Goal: Information Seeking & Learning: Learn about a topic

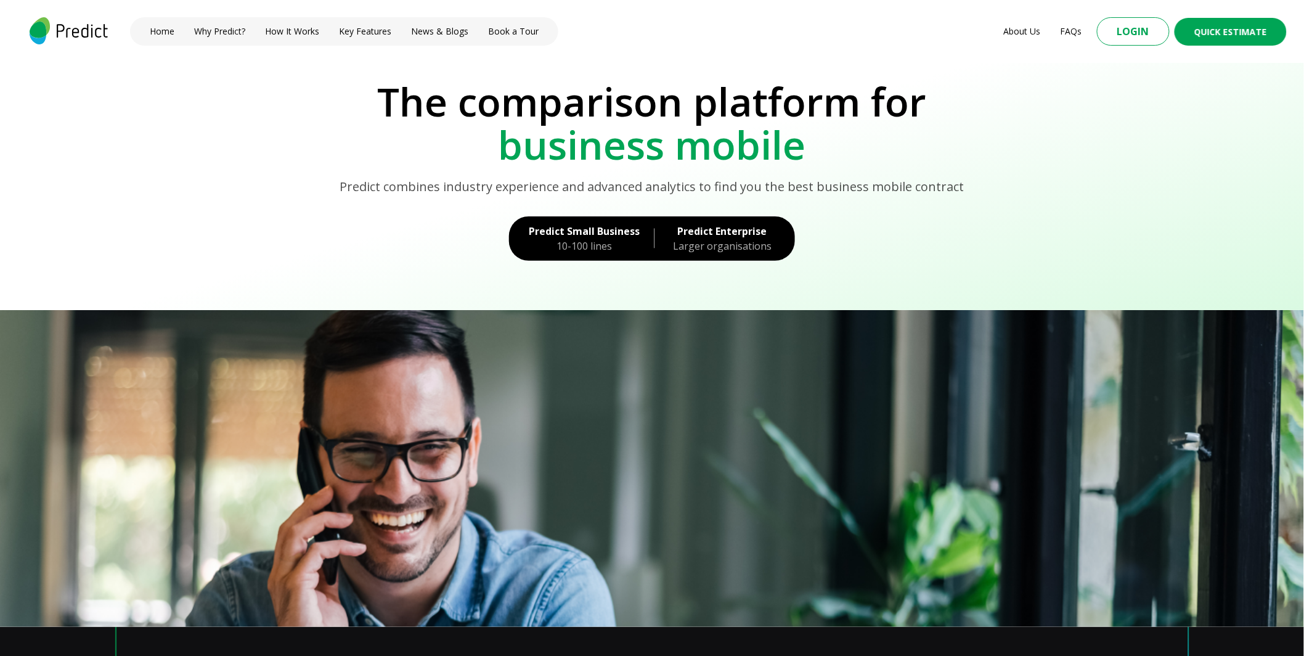
click at [472, 268] on section "The comparison platform for business mobile Predict combines industry experienc…" at bounding box center [652, 186] width 1304 height 247
click at [495, 38] on nav "Home Why Predict? How It Works Key Features News & Blogs Book a Tour" at bounding box center [344, 31] width 428 height 28
click at [504, 30] on link "Book a Tour" at bounding box center [513, 32] width 55 height 14
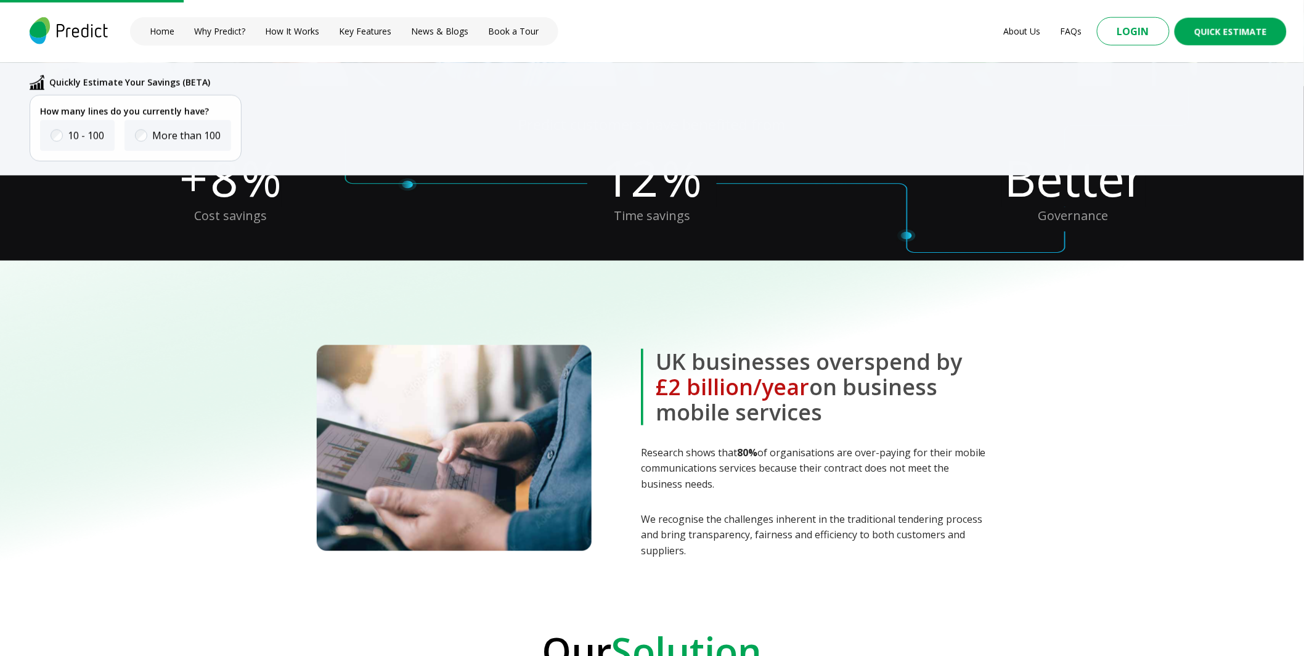
scroll to position [652, 0]
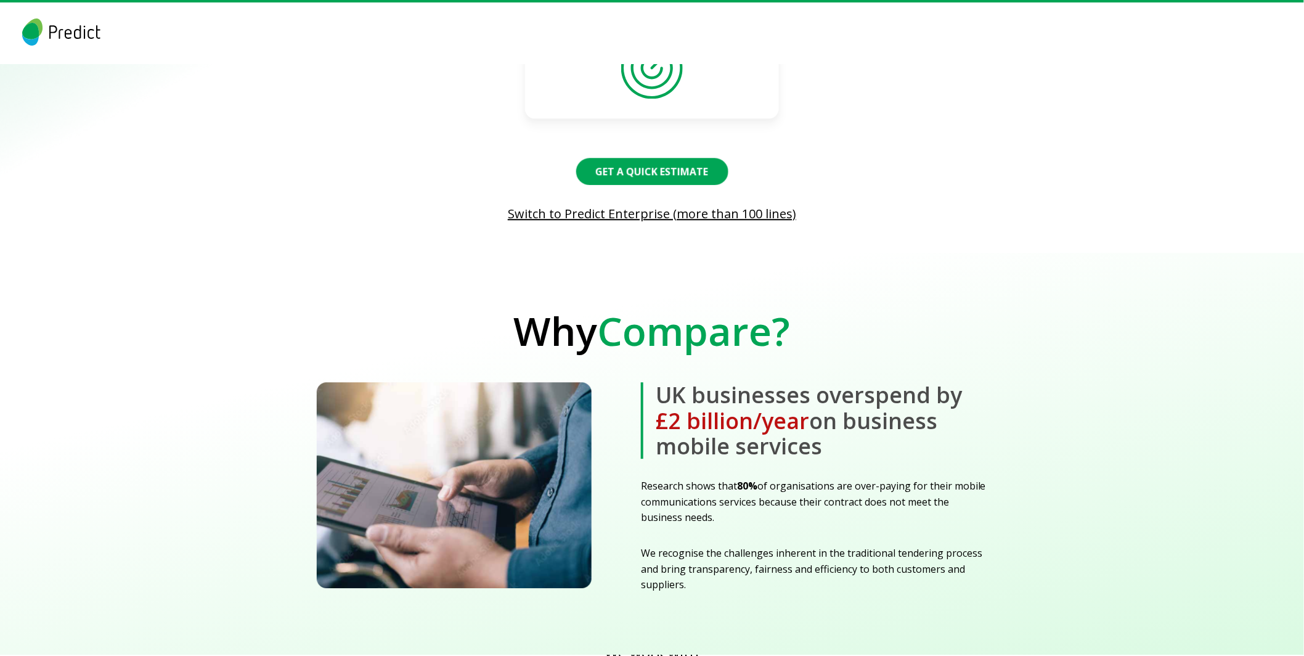
scroll to position [1222, 0]
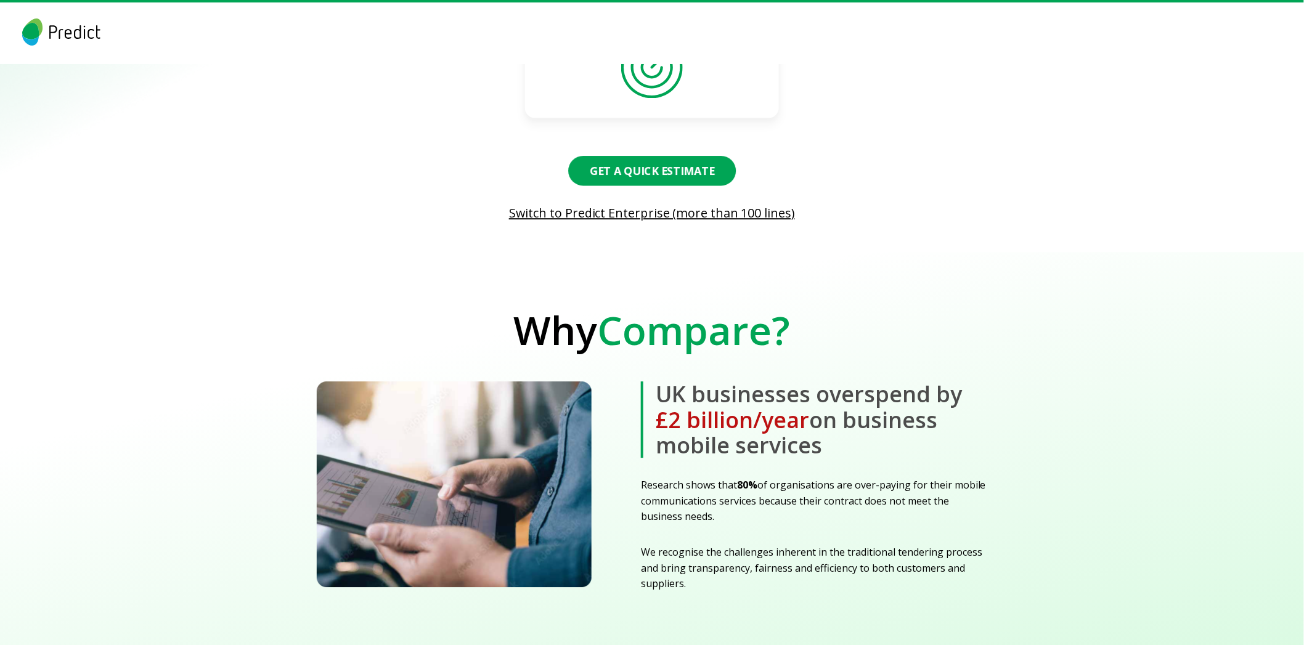
click at [668, 170] on button "Get a Quick Estimate" at bounding box center [652, 171] width 168 height 30
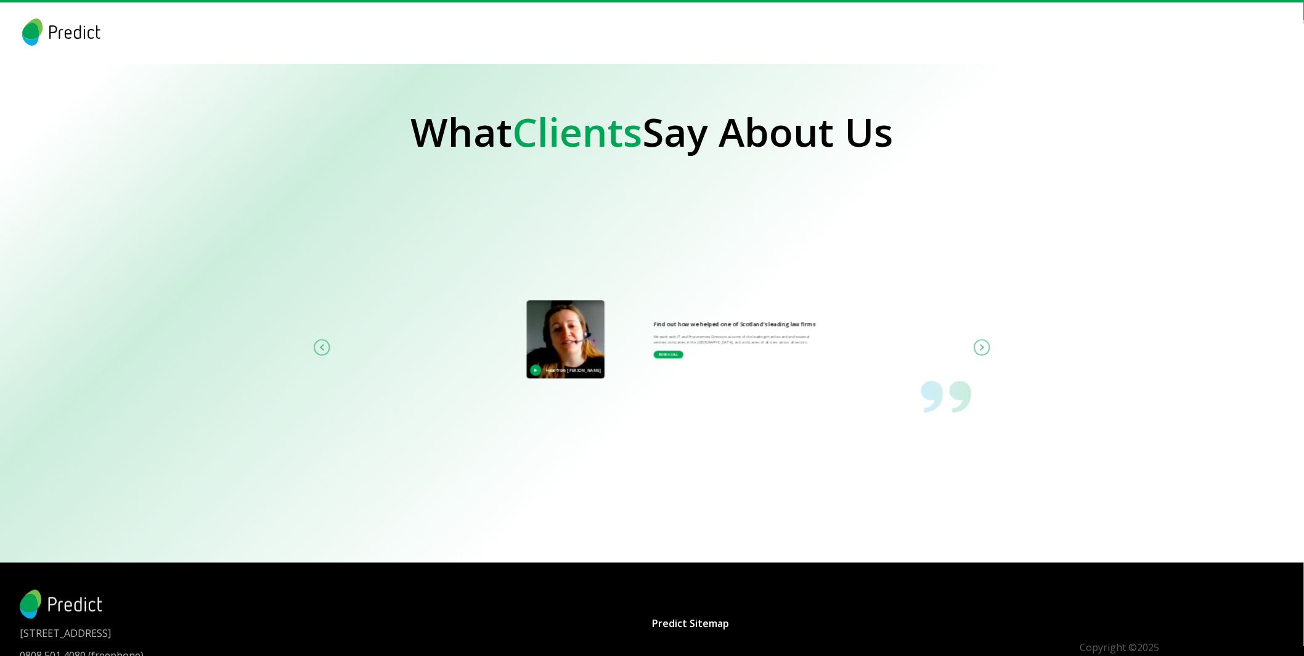
scroll to position [2604, 0]
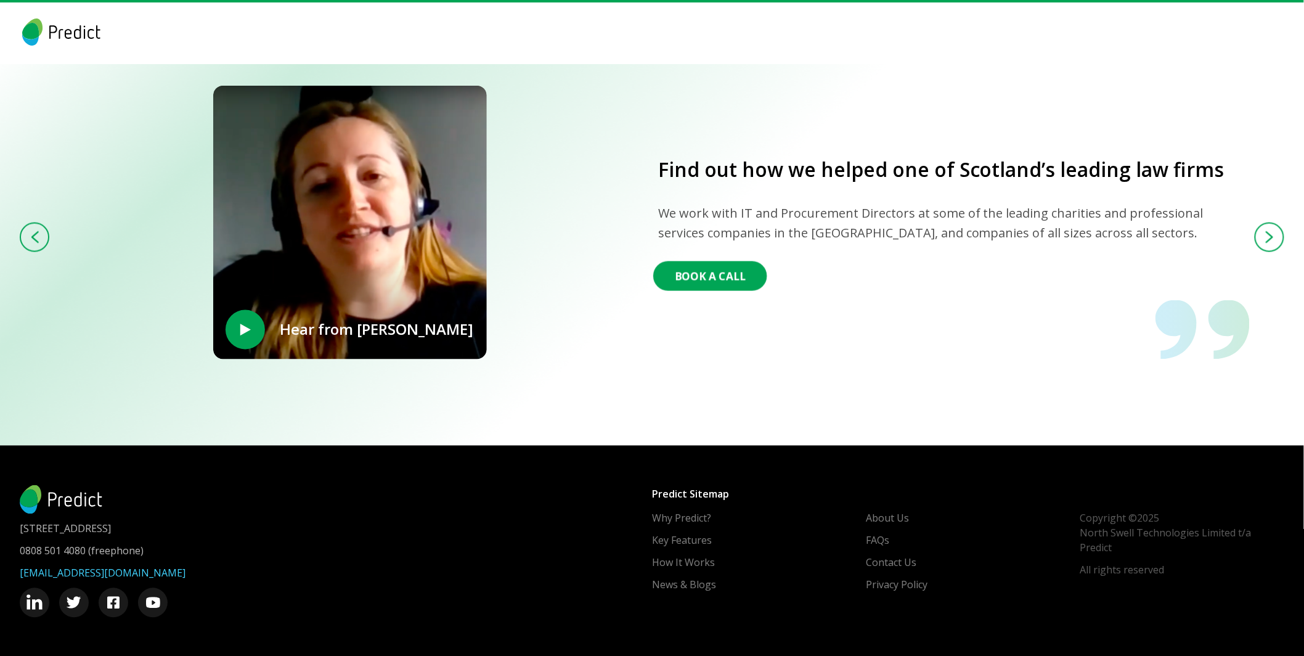
click at [742, 278] on button "Book A Call" at bounding box center [710, 276] width 114 height 30
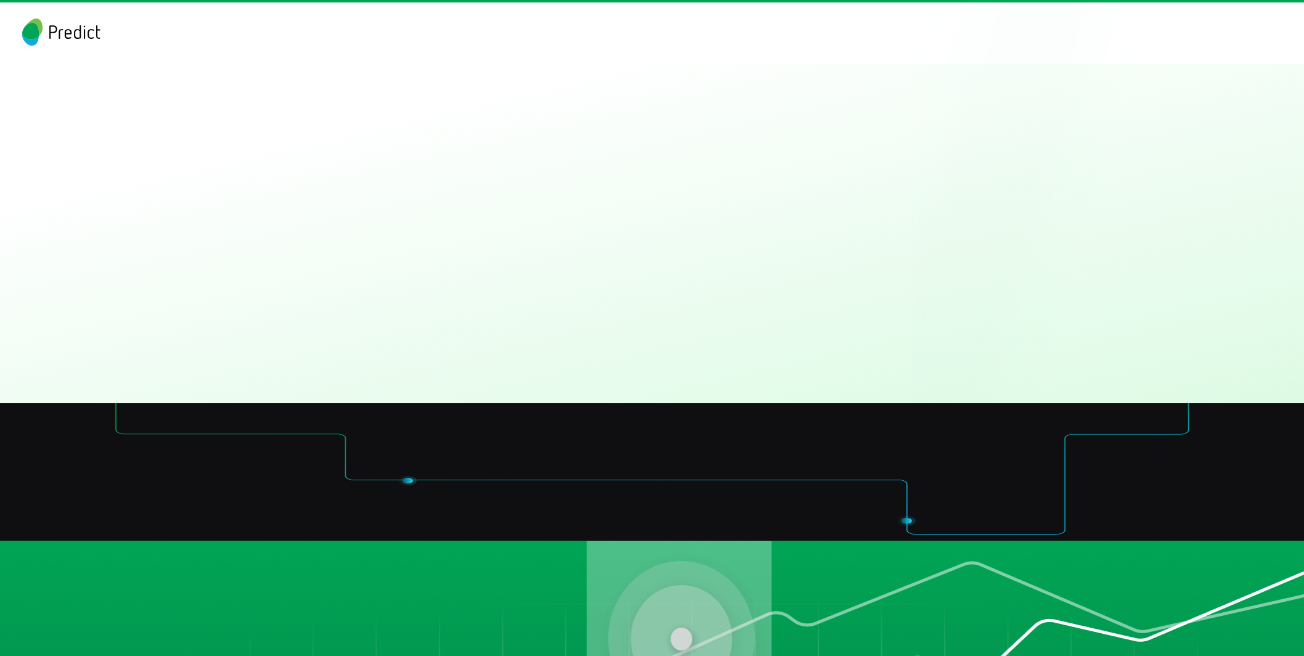
scroll to position [2604, 0]
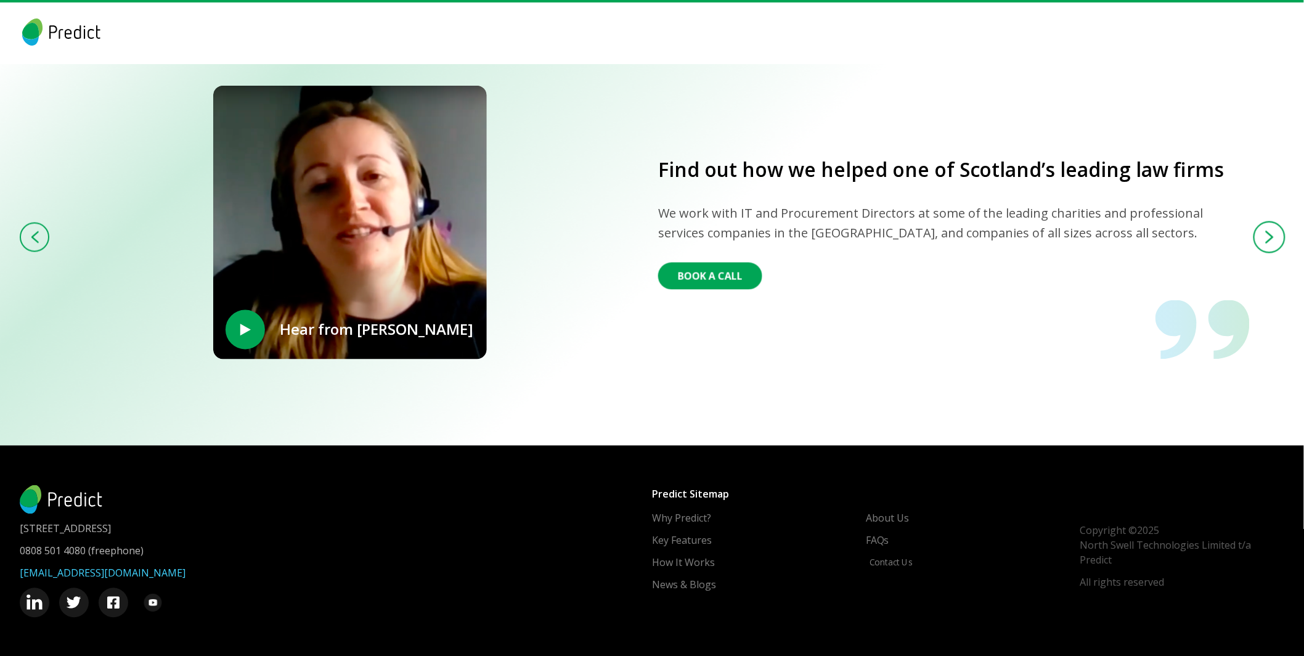
click at [1276, 231] on button at bounding box center [1270, 237] width 32 height 32
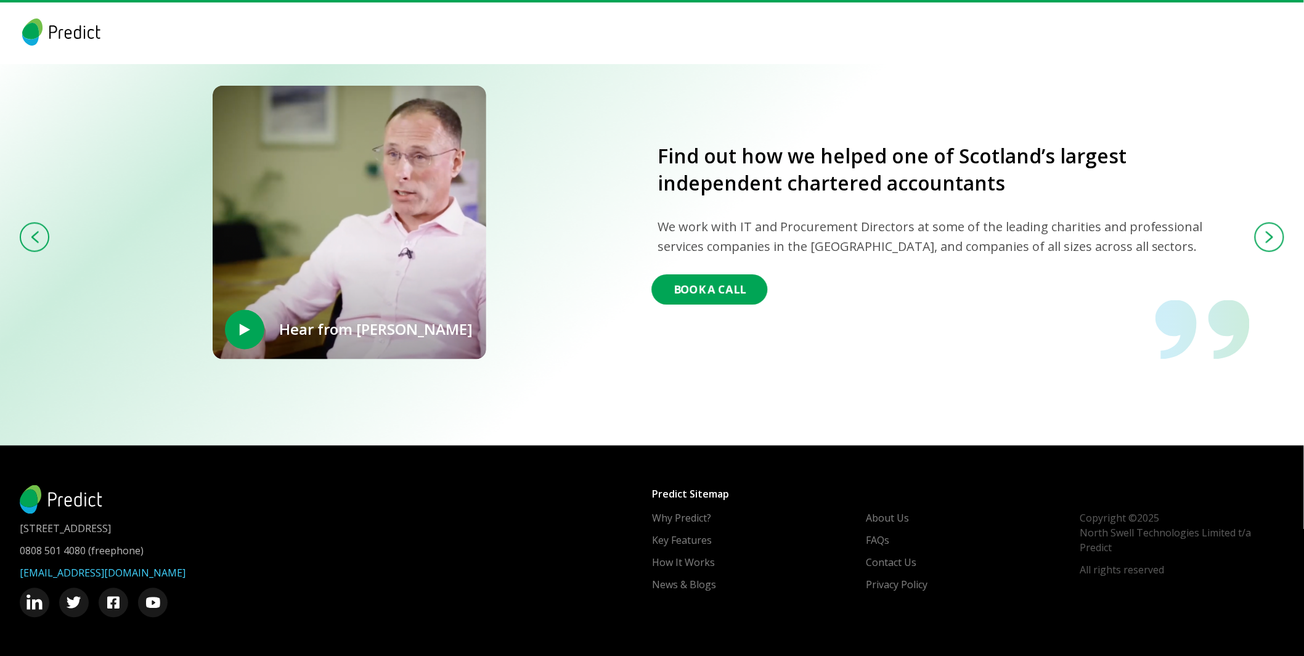
click at [721, 289] on button "Book A Call" at bounding box center [710, 290] width 116 height 30
click at [1266, 234] on img at bounding box center [1270, 237] width 9 height 13
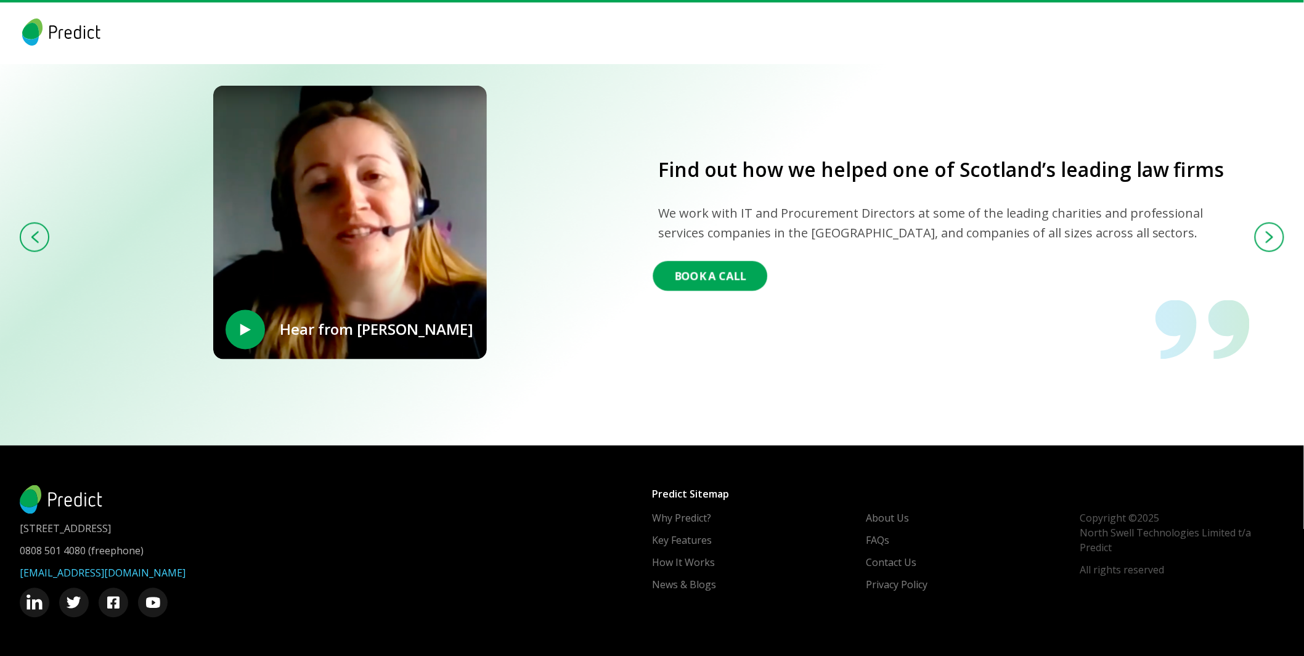
click at [712, 284] on button "Book A Call" at bounding box center [710, 276] width 115 height 30
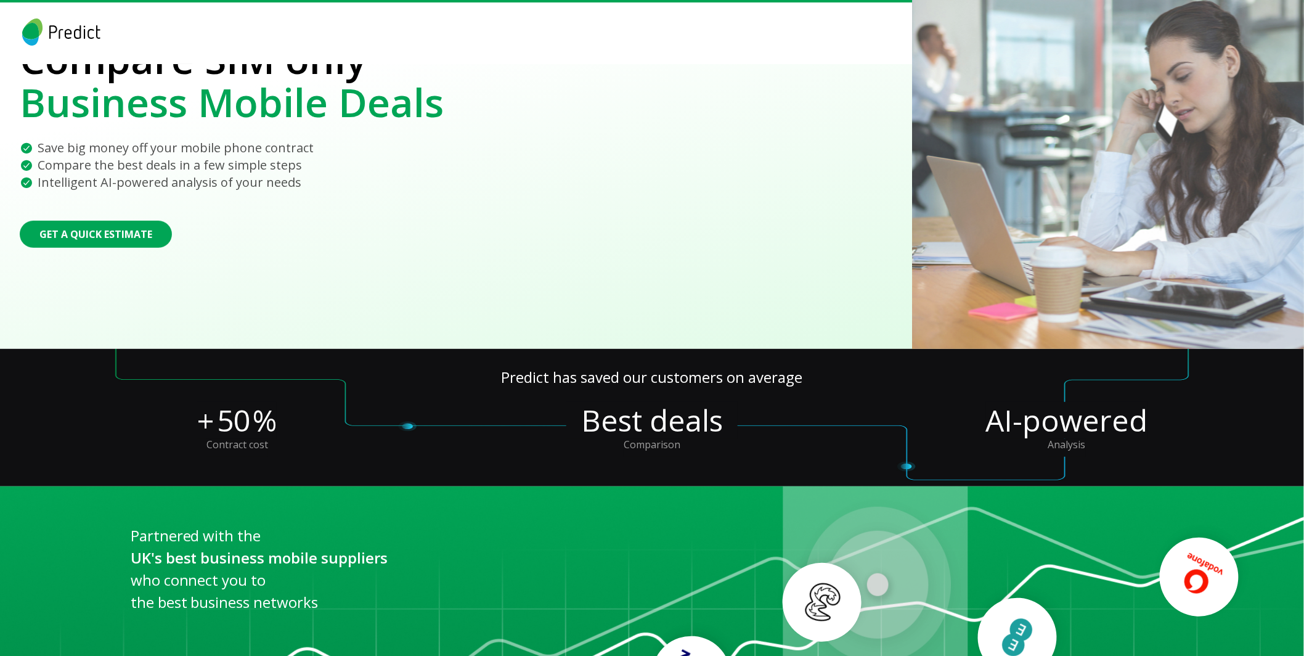
scroll to position [0, 0]
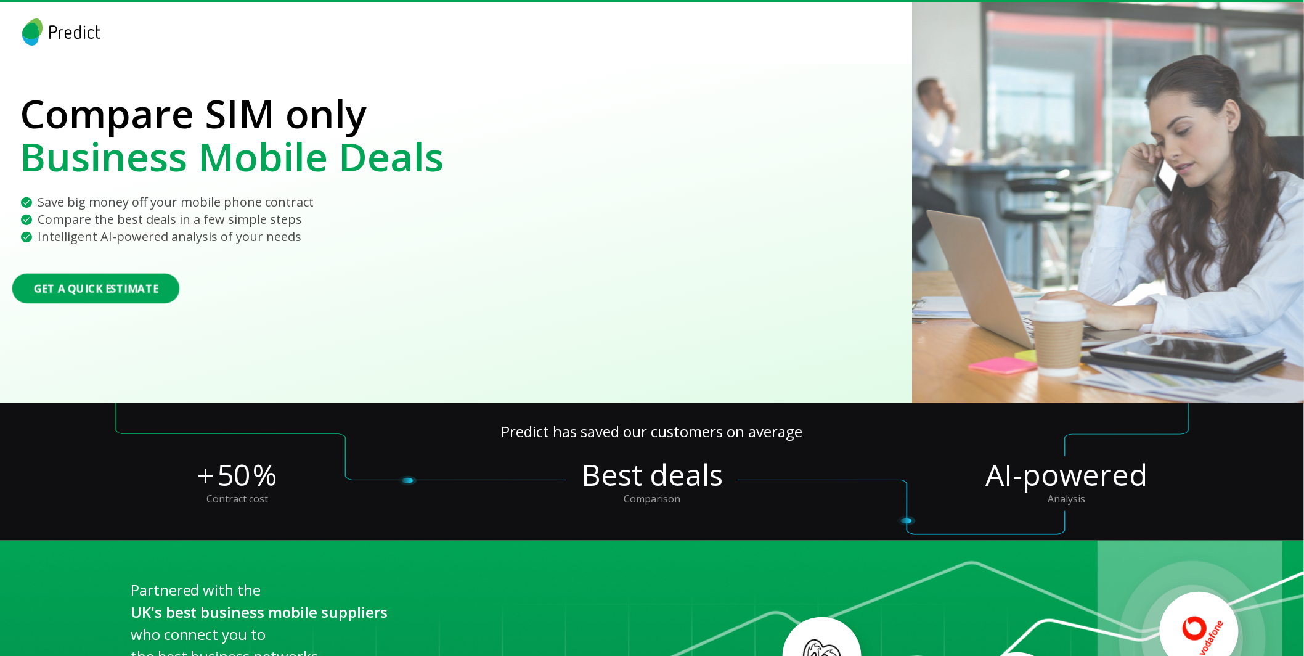
click at [121, 295] on button "Get a Quick Estimate" at bounding box center [96, 289] width 168 height 30
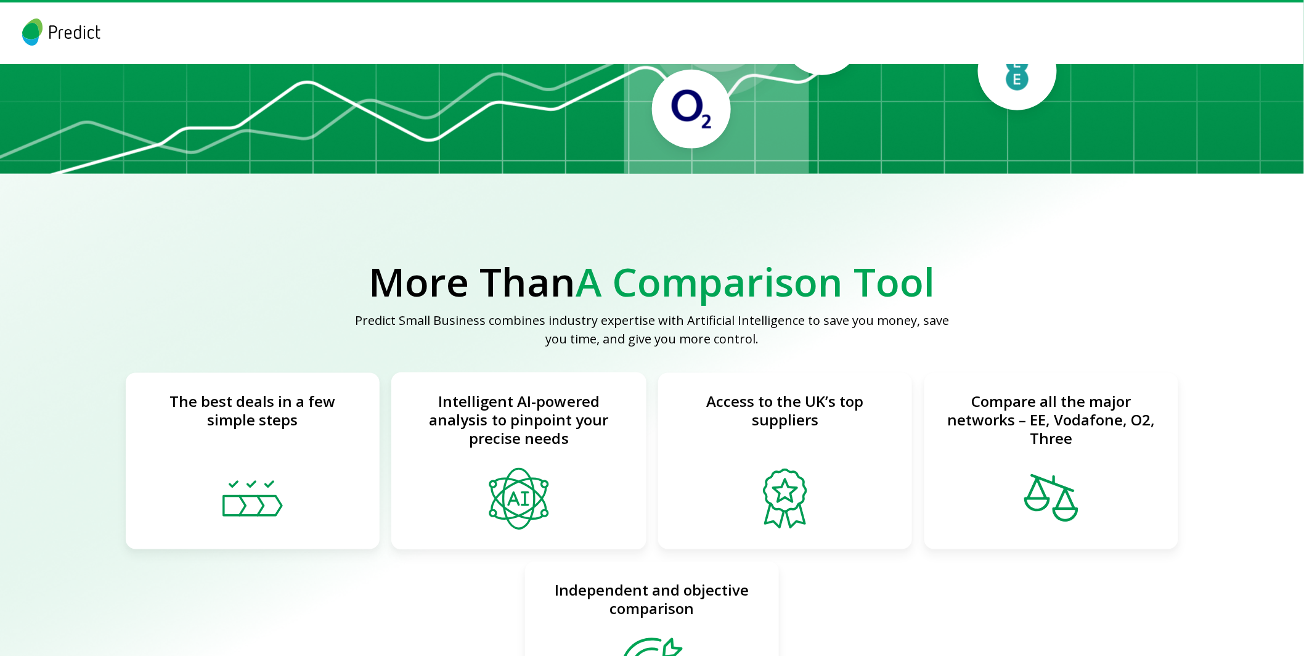
scroll to position [666, 0]
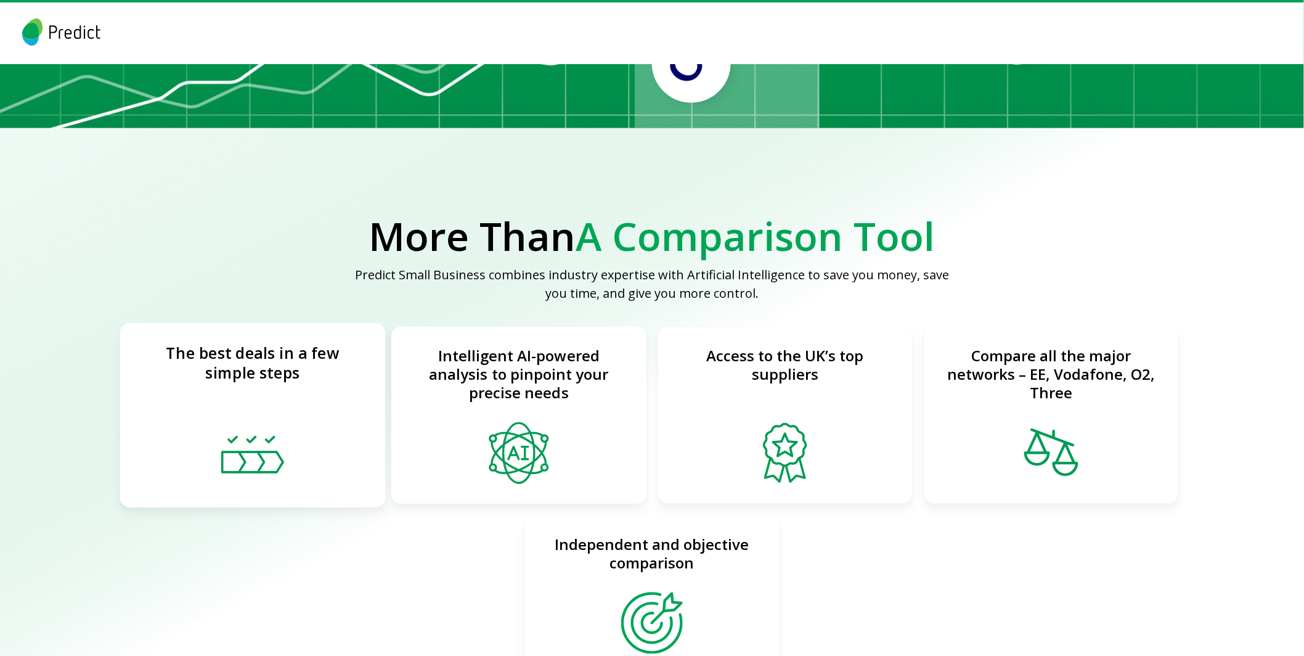
click at [224, 375] on p "The best deals in a few simple steps" at bounding box center [253, 363] width 224 height 39
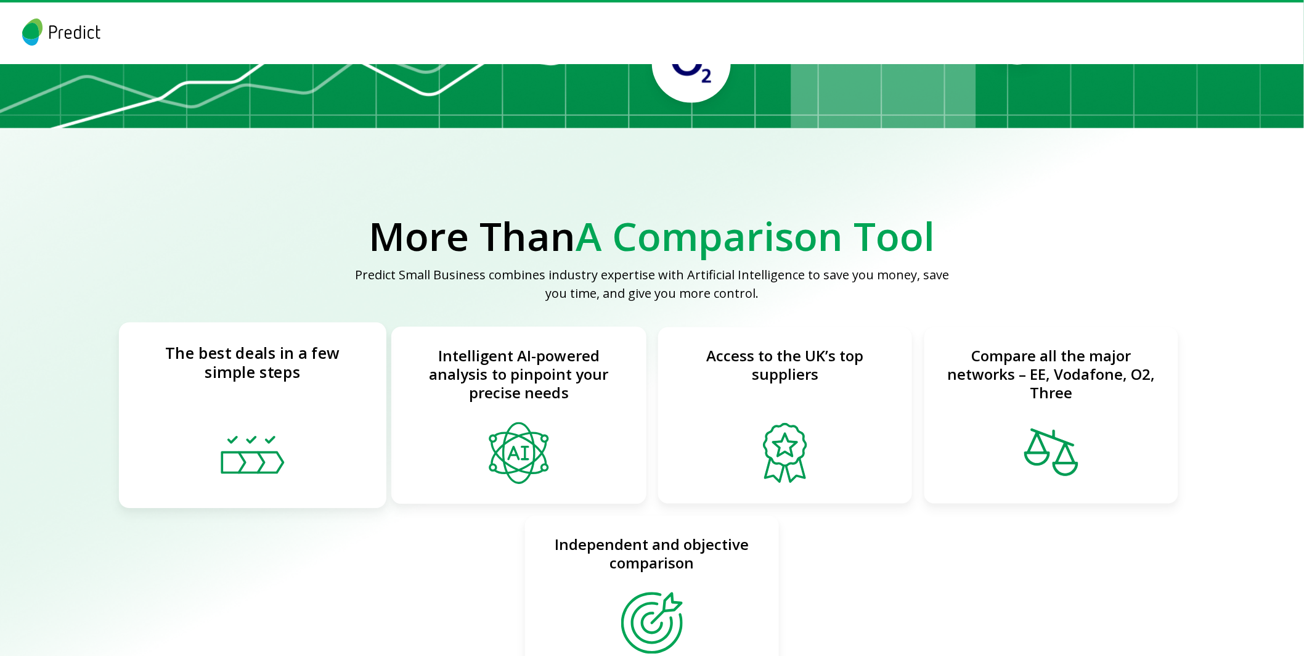
click at [235, 367] on p "The best deals in a few simple steps" at bounding box center [253, 362] width 226 height 39
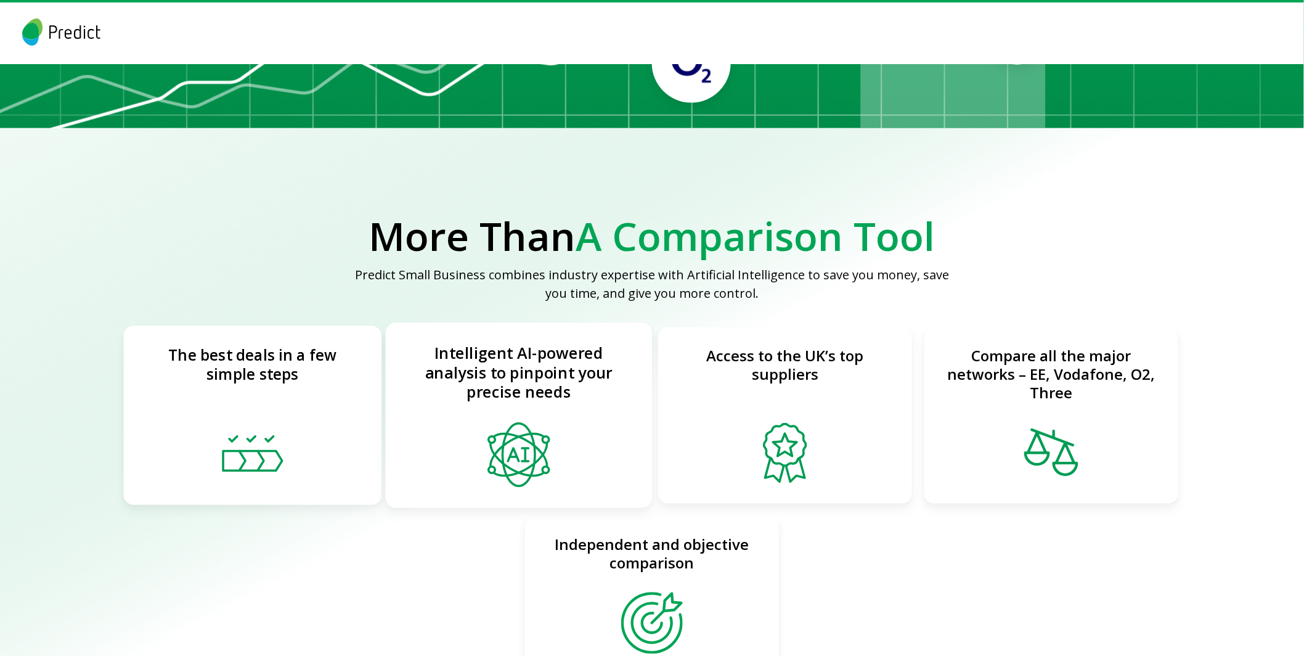
click at [514, 385] on p "Intelligent AI-powered analysis to pinpoint your precise needs" at bounding box center [518, 372] width 225 height 59
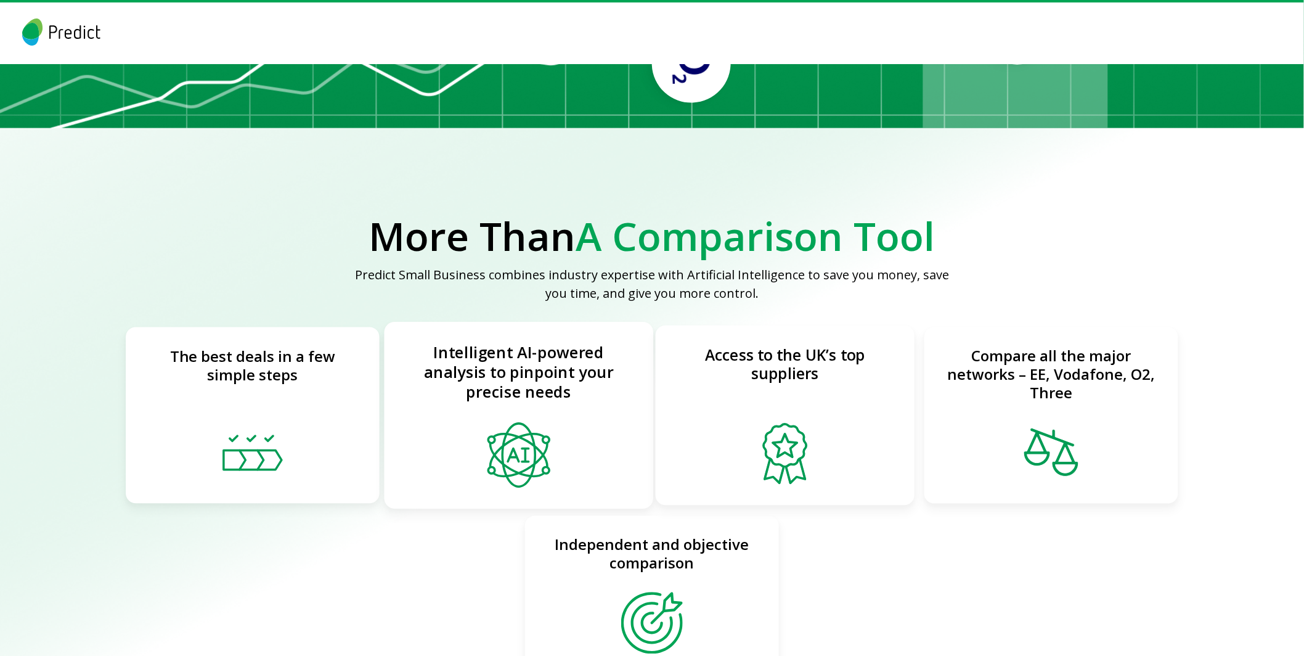
click at [789, 381] on p "Access to the UK’s top suppliers" at bounding box center [785, 365] width 219 height 38
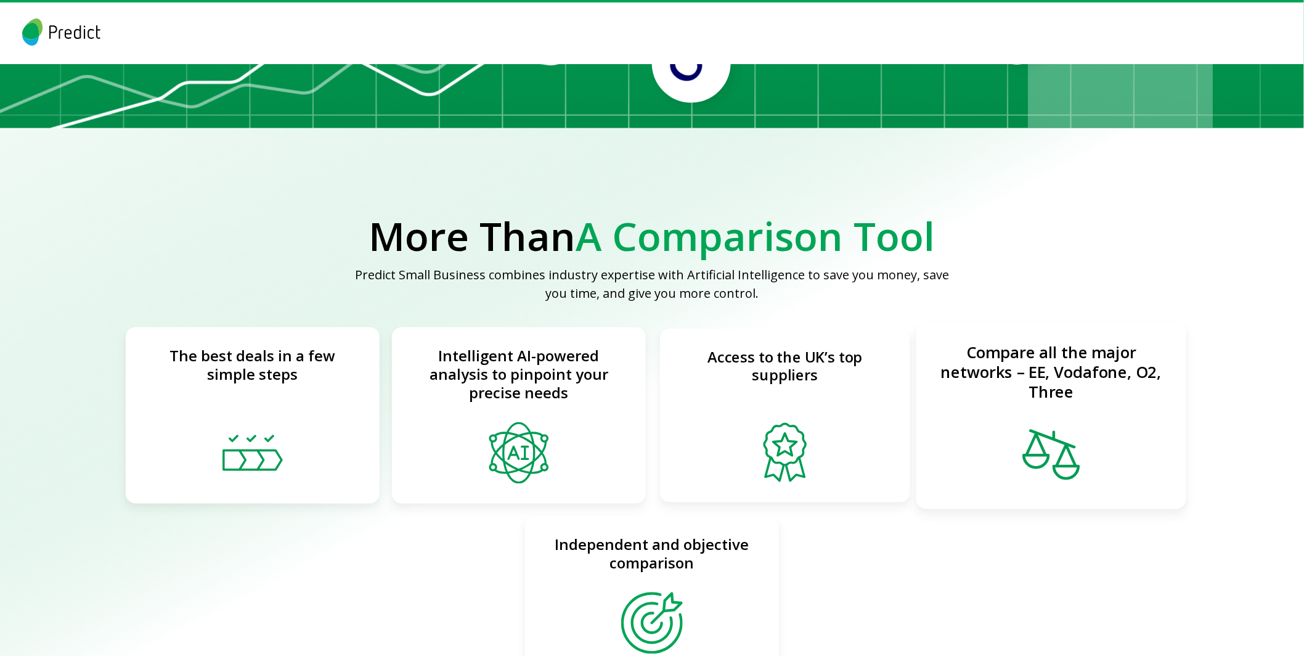
click at [1081, 381] on p "Compare all the major networks – EE, Vodafone, O2, Three" at bounding box center [1052, 372] width 228 height 59
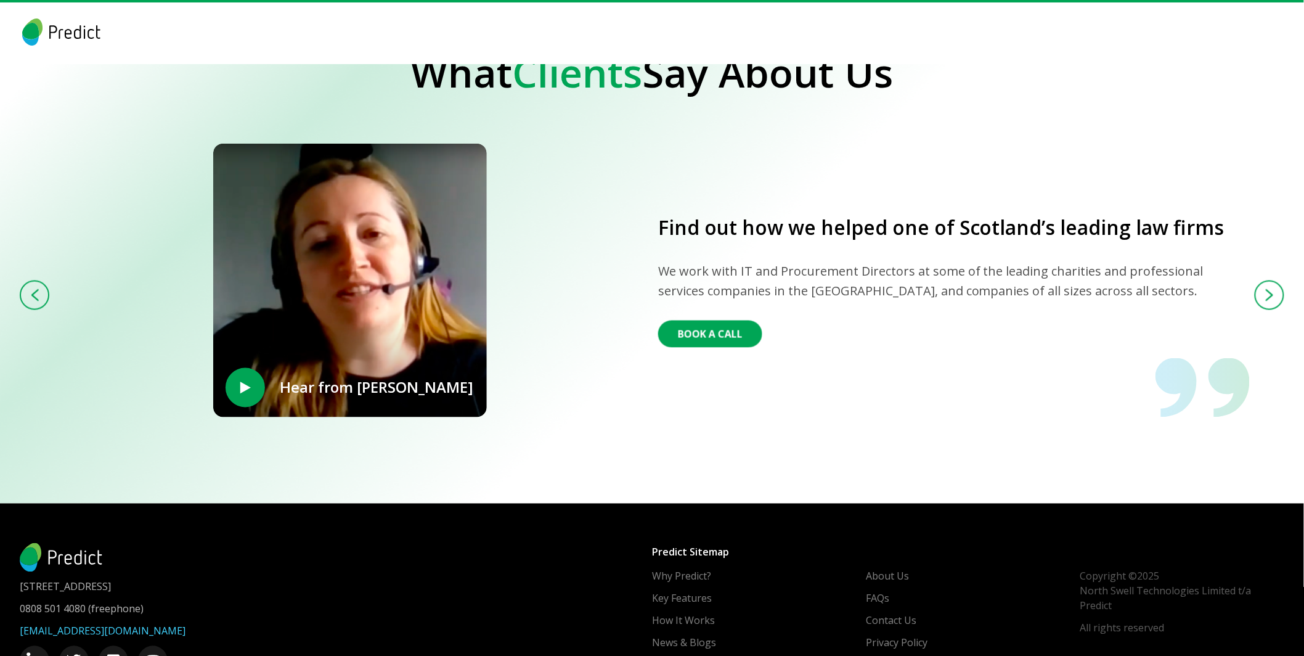
scroll to position [2604, 0]
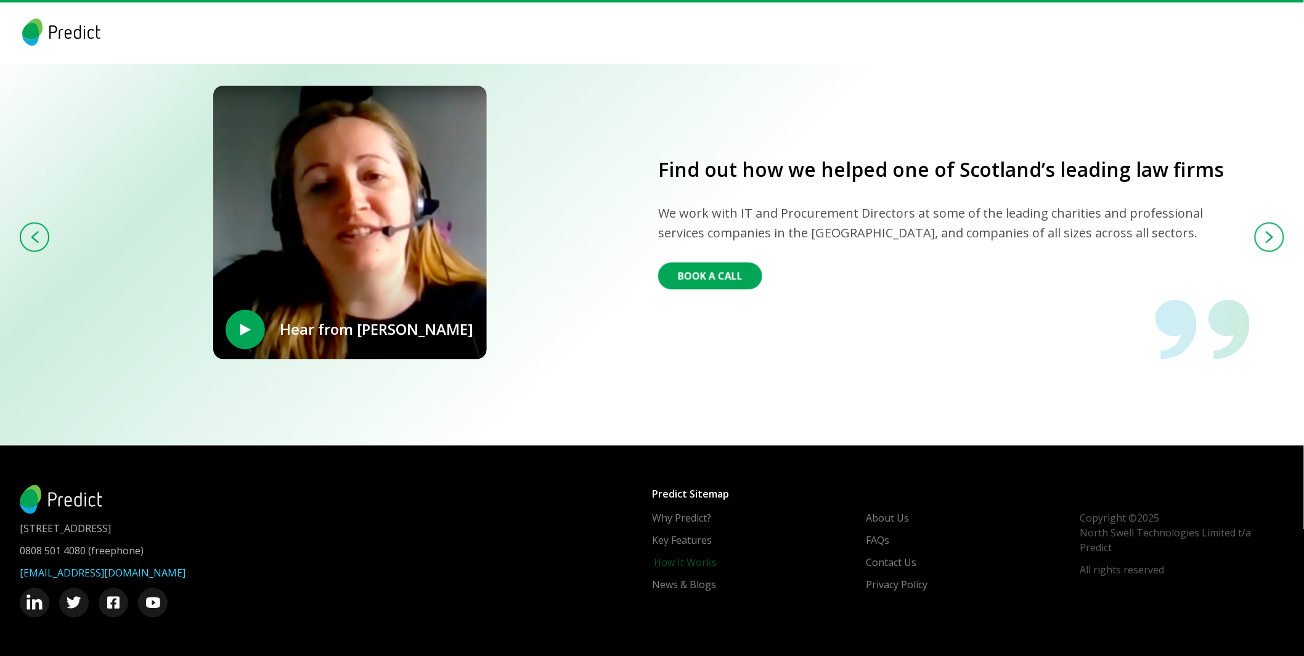
click at [683, 557] on link "How It Works" at bounding box center [685, 562] width 63 height 15
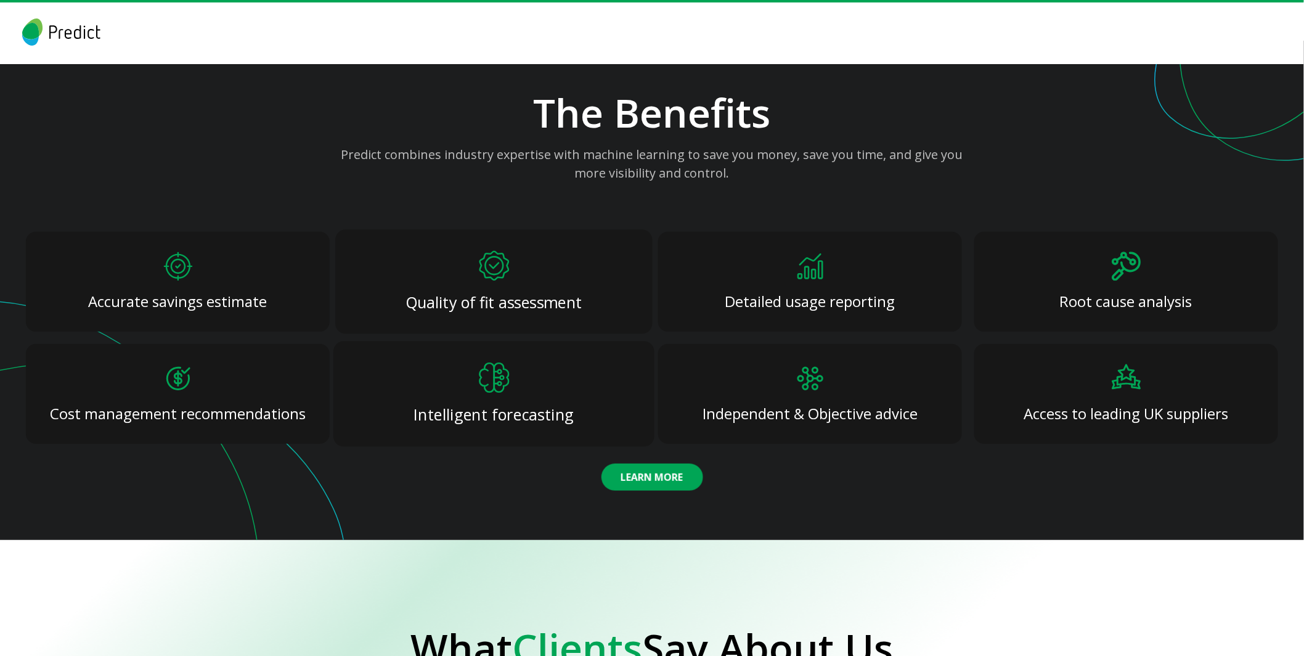
scroll to position [1975, 0]
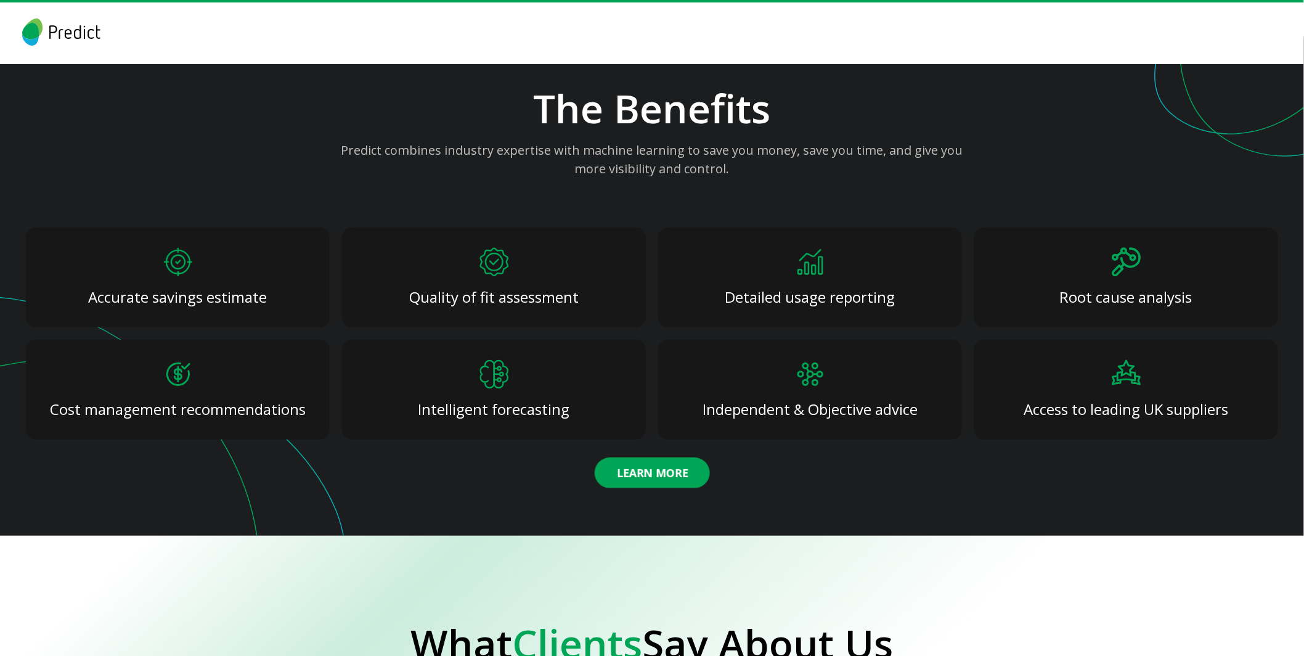
click at [613, 480] on button "Learn More" at bounding box center [651, 472] width 115 height 31
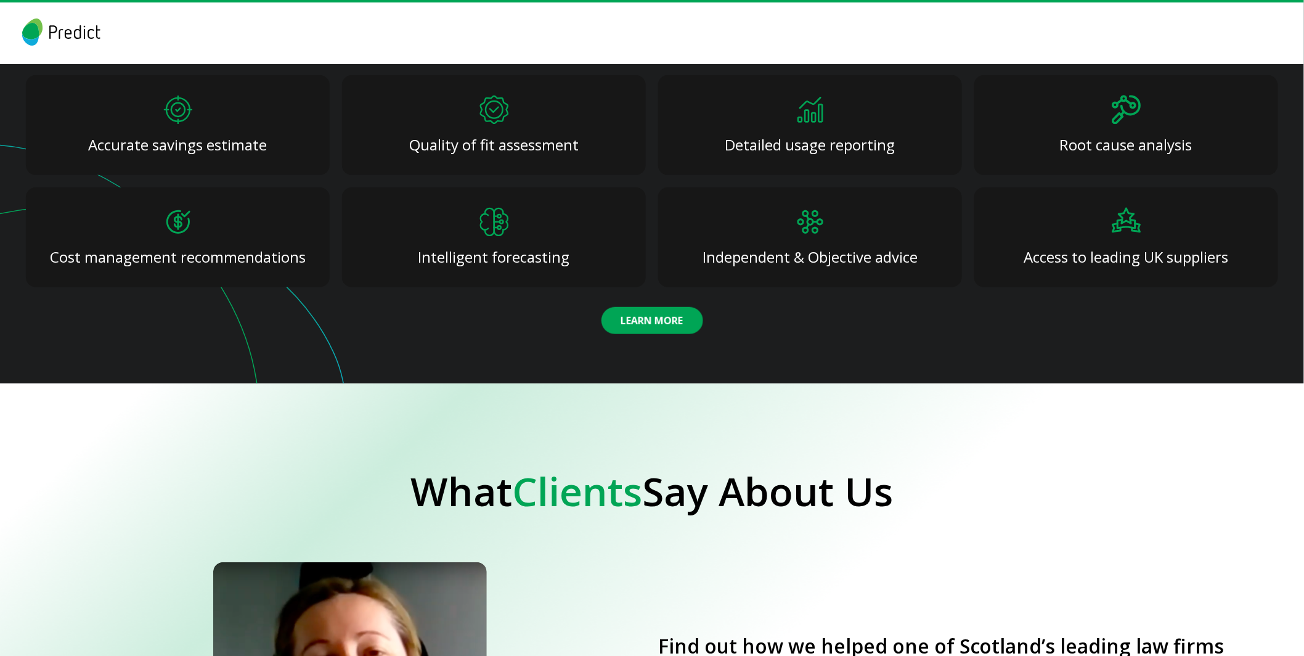
scroll to position [2133, 0]
